Goal: Task Accomplishment & Management: Use online tool/utility

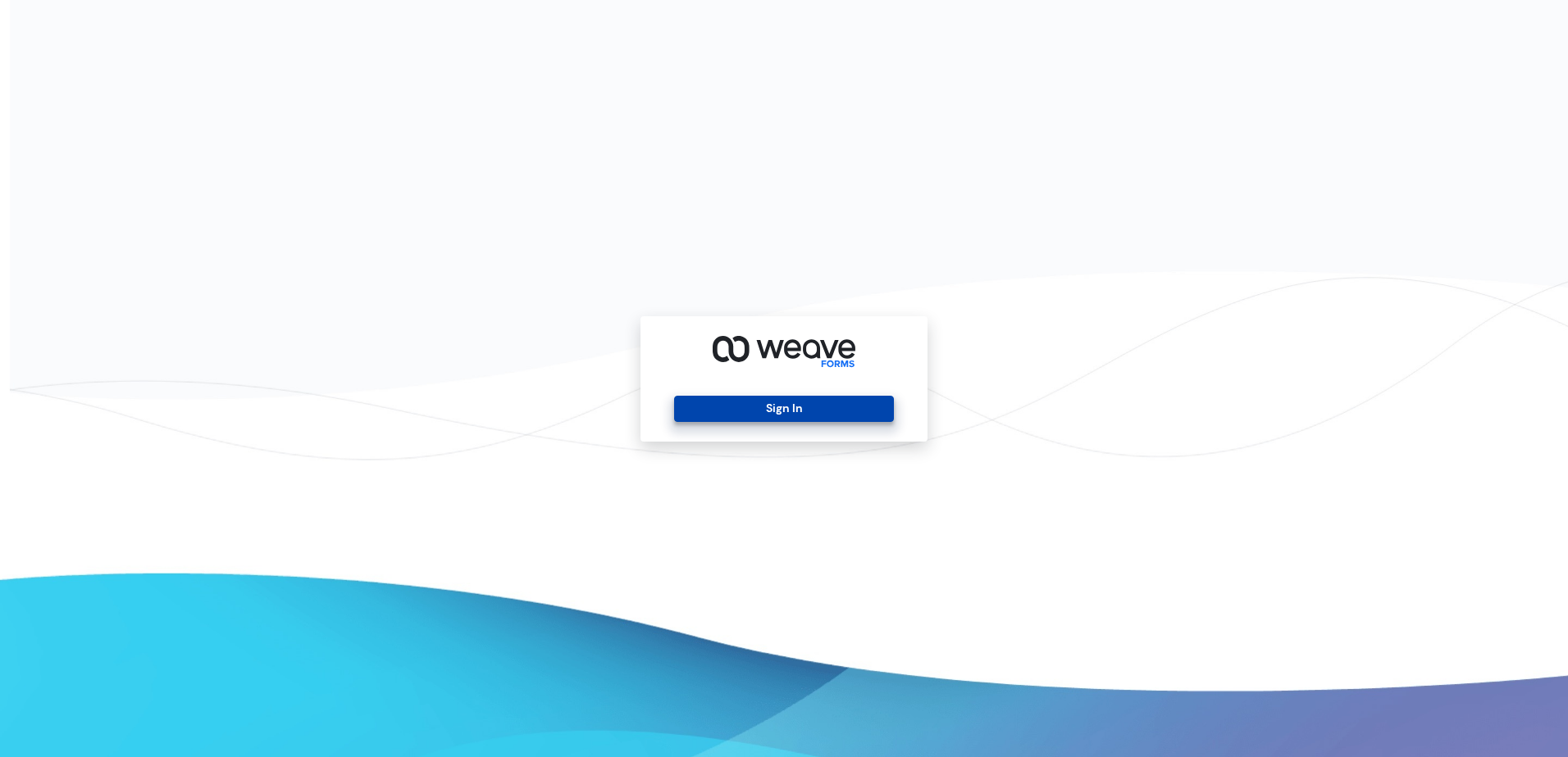
click at [880, 421] on button "Sign In" at bounding box center [784, 408] width 219 height 26
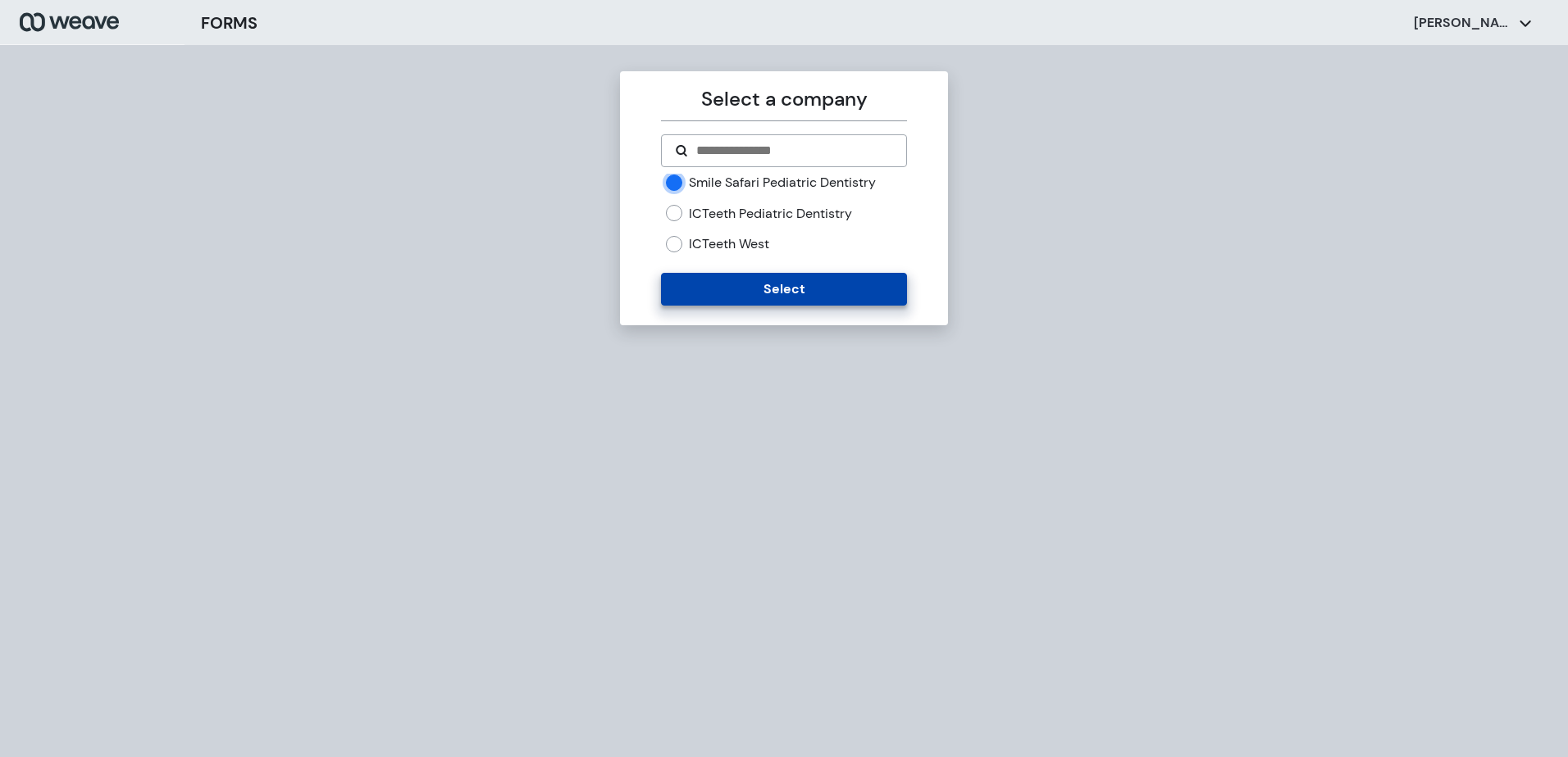
click at [722, 298] on button "Select" at bounding box center [783, 289] width 245 height 32
